Goal: Task Accomplishment & Management: Complete application form

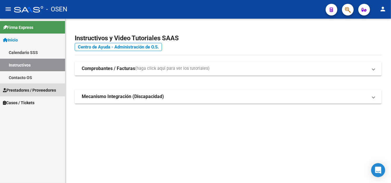
click at [38, 88] on span "Prestadores / Proveedores" at bounding box center [29, 90] width 53 height 6
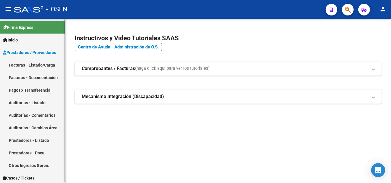
click at [32, 68] on link "Facturas - Listado/Carga" at bounding box center [32, 65] width 65 height 13
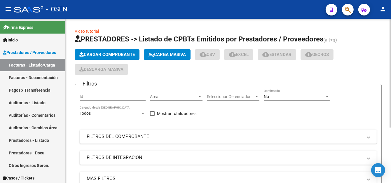
click at [103, 55] on span "Cargar Comprobante" at bounding box center [106, 54] width 55 height 5
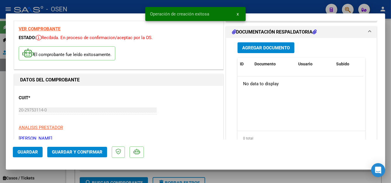
scroll to position [29, 0]
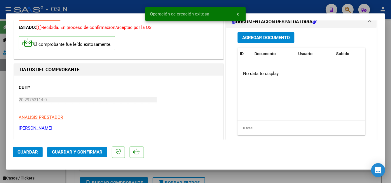
click at [33, 150] on span "Guardar" at bounding box center [28, 152] width 20 height 5
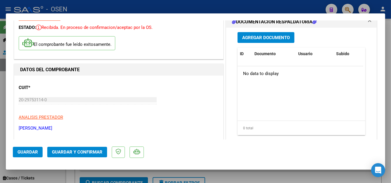
click at [0, 80] on div at bounding box center [195, 91] width 391 height 183
type input "$ 0,00"
